Goal: Information Seeking & Learning: Learn about a topic

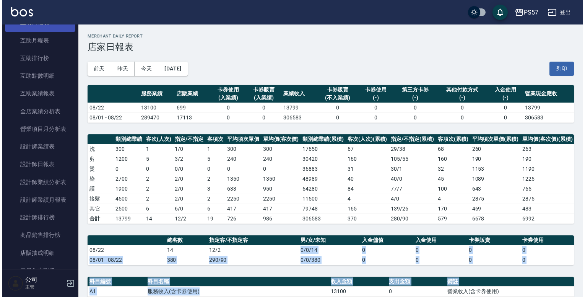
scroll to position [357, 0]
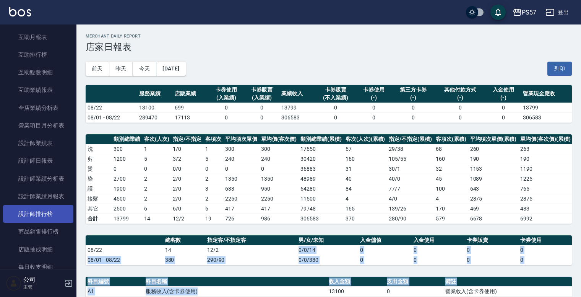
drag, startPoint x: 44, startPoint y: 220, endPoint x: 49, endPoint y: 214, distance: 7.9
click at [44, 220] on link "設計師排行榜" at bounding box center [38, 214] width 70 height 18
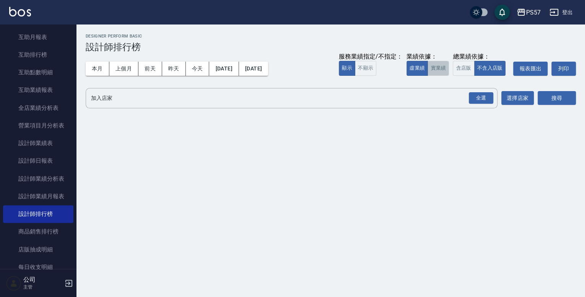
click at [442, 69] on button "實業績" at bounding box center [437, 68] width 21 height 15
click at [472, 92] on div "全選" at bounding box center [481, 98] width 24 height 12
click at [574, 97] on button "搜尋" at bounding box center [556, 98] width 38 height 14
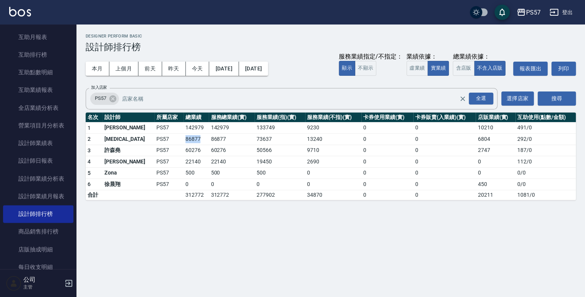
drag, startPoint x: 158, startPoint y: 138, endPoint x: 178, endPoint y: 138, distance: 19.9
click at [178, 138] on tr "2 [MEDICAL_DATA] PS57 86877 86877 73637 13240 0 0 6804 292 / 0" at bounding box center [331, 138] width 490 height 11
click at [183, 136] on td "86877" at bounding box center [196, 138] width 26 height 11
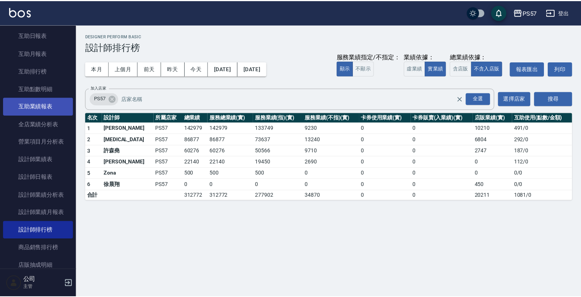
scroll to position [357, 0]
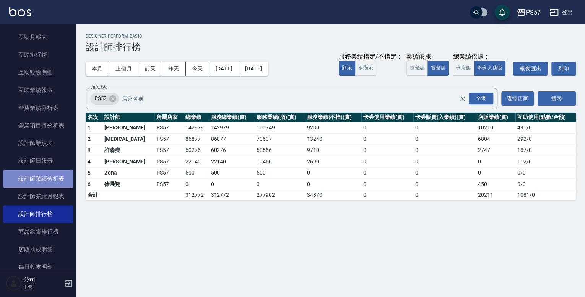
click at [55, 187] on link "設計師業績分析表" at bounding box center [38, 179] width 70 height 18
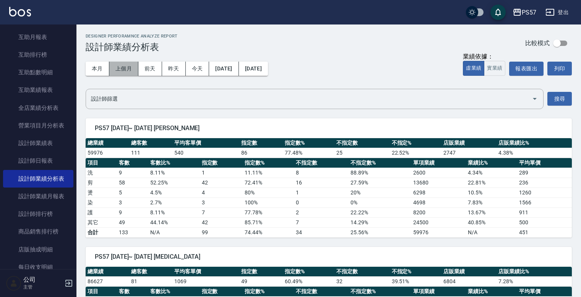
click at [120, 64] on button "上個月" at bounding box center [123, 69] width 29 height 14
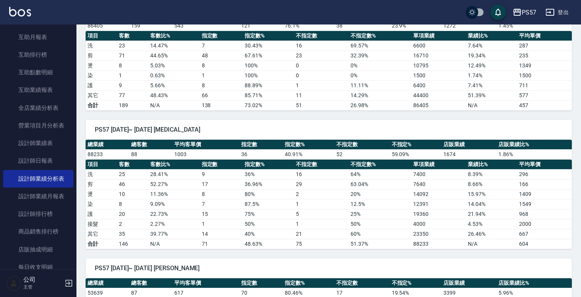
scroll to position [153, 0]
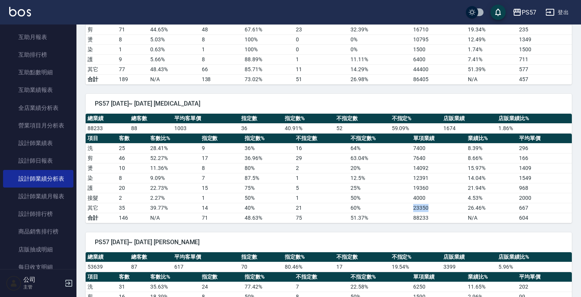
drag, startPoint x: 410, startPoint y: 204, endPoint x: 444, endPoint y: 206, distance: 34.4
click at [444, 206] on tr "其它 35 39.77 % 14 40 % 21 60 % 23350 26.46 % 667" at bounding box center [329, 208] width 486 height 10
click at [444, 206] on td "23350" at bounding box center [438, 208] width 55 height 10
drag, startPoint x: 414, startPoint y: 167, endPoint x: 433, endPoint y: 170, distance: 19.4
click at [433, 170] on td "14092" at bounding box center [438, 168] width 55 height 10
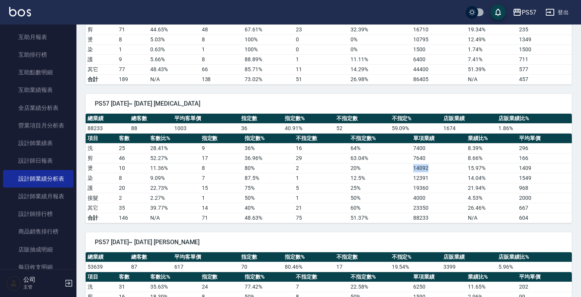
click at [440, 170] on td "14092" at bounding box center [438, 168] width 55 height 10
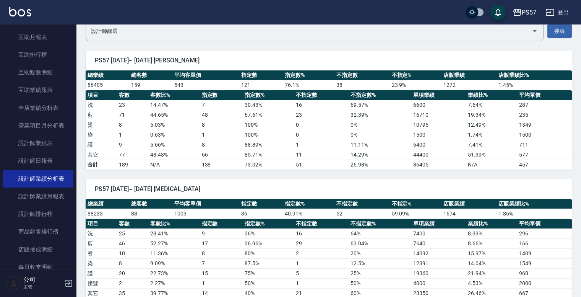
scroll to position [61, 0]
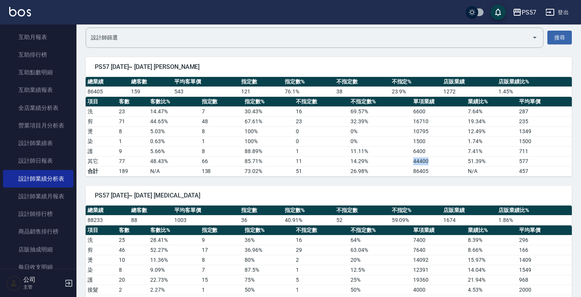
drag, startPoint x: 411, startPoint y: 159, endPoint x: 430, endPoint y: 159, distance: 18.7
click at [430, 159] on tr "其它 77 48.43 % 66 85.71 % 11 14.29 % 44400 51.39 % 577" at bounding box center [329, 161] width 486 height 10
click at [438, 159] on td "44400" at bounding box center [438, 161] width 55 height 10
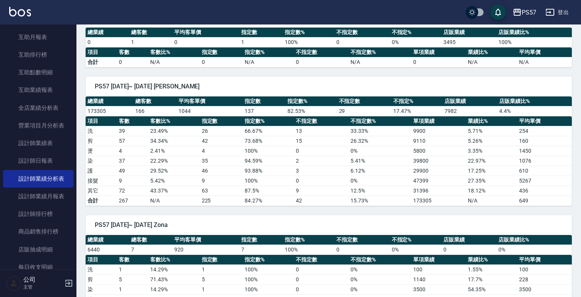
scroll to position [538, 0]
